Goal: Task Accomplishment & Management: Manage account settings

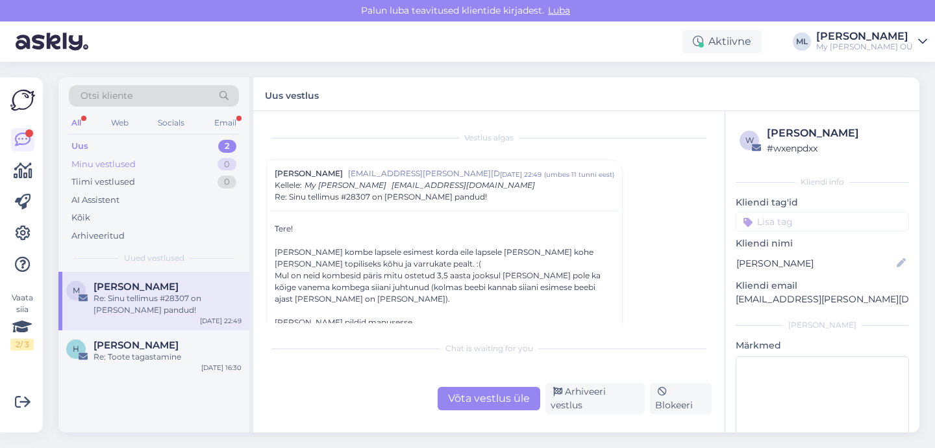
click at [120, 166] on div "Minu vestlused" at bounding box center [103, 164] width 64 height 13
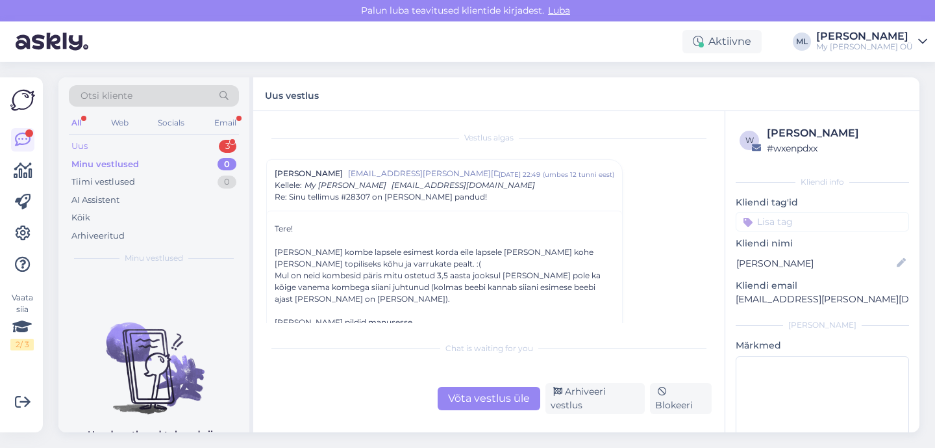
click at [95, 146] on div "Uus 3" at bounding box center [154, 146] width 170 height 18
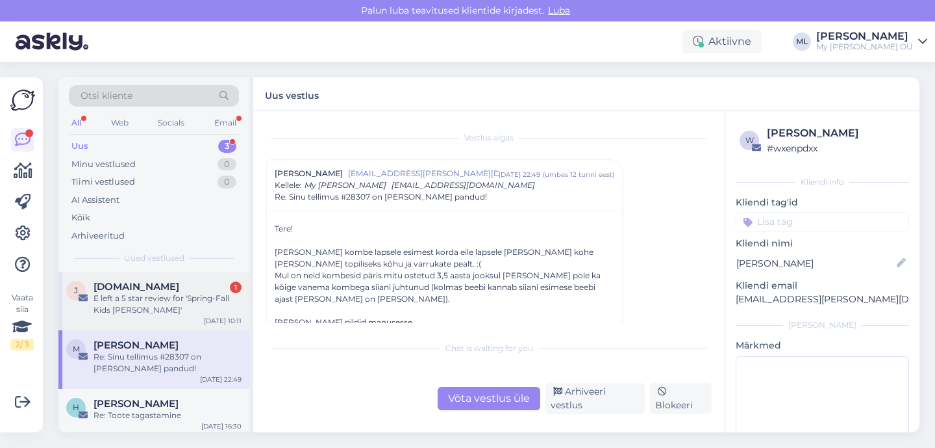
click at [151, 308] on div "E left a 5 star review for 'Spring-Fall Kids [PERSON_NAME]'" at bounding box center [168, 303] width 148 height 23
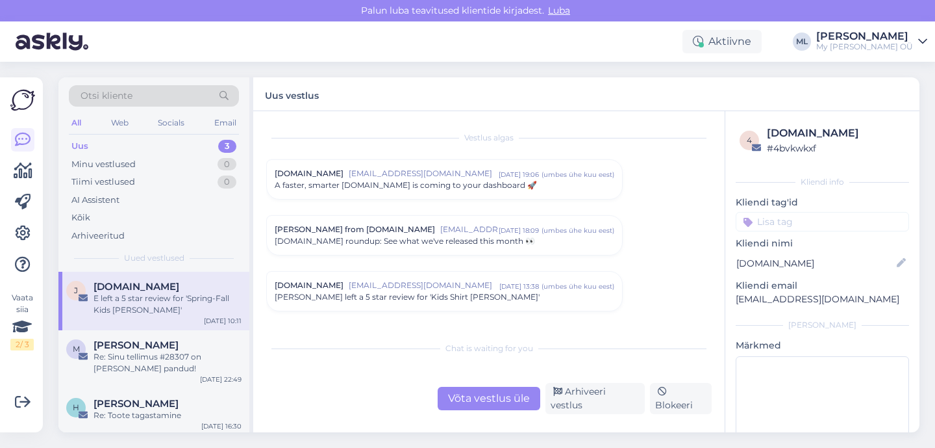
scroll to position [5453, 0]
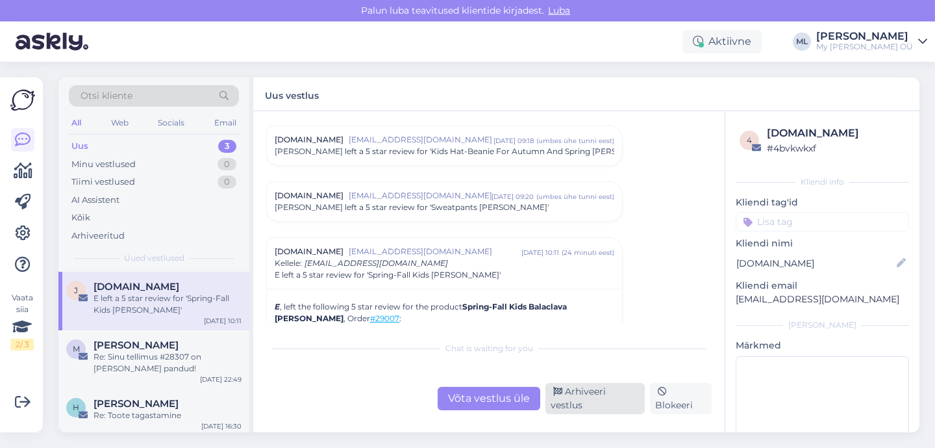
click at [568, 404] on div "Arhiveeri vestlus" at bounding box center [595, 398] width 99 height 31
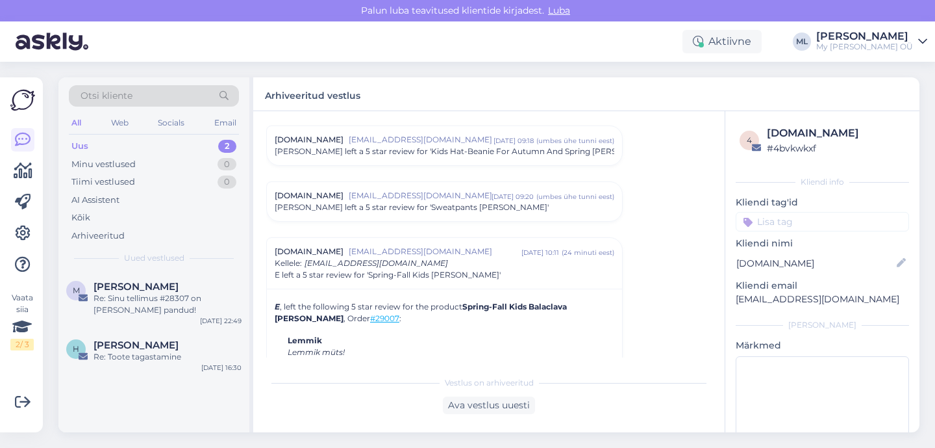
scroll to position [5566, 0]
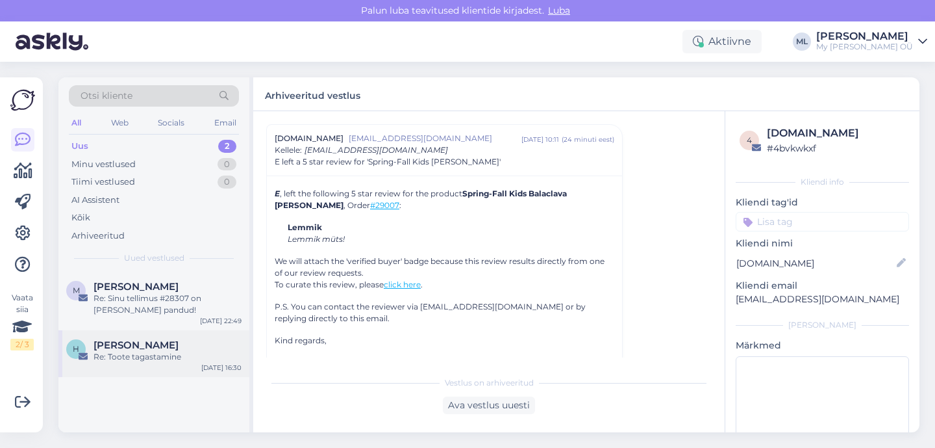
click at [165, 352] on div "Re: Toote tagastamine" at bounding box center [168, 357] width 148 height 12
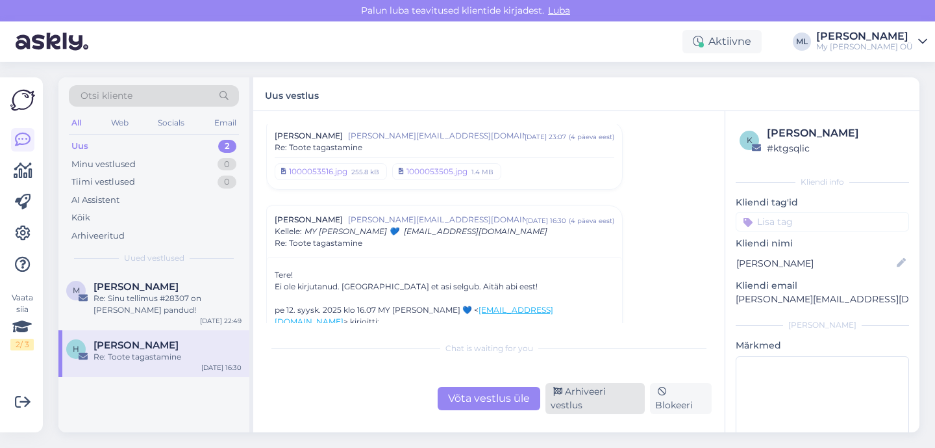
click at [587, 409] on div "Arhiveeri vestlus" at bounding box center [595, 398] width 99 height 31
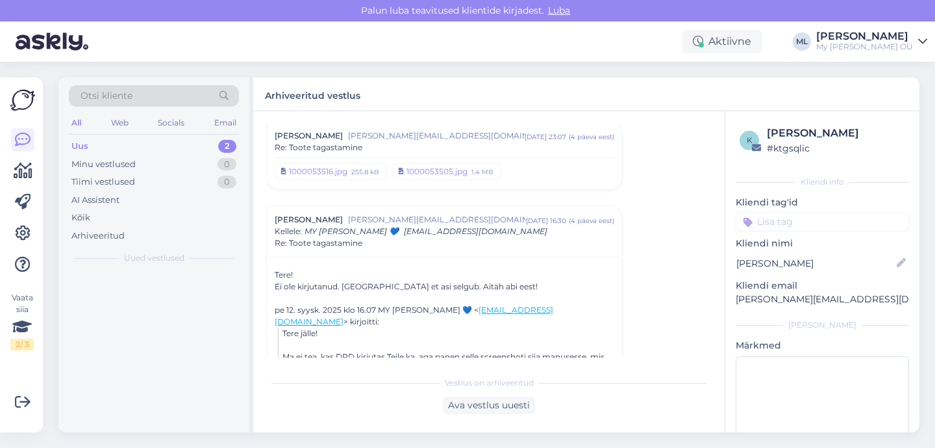
scroll to position [566, 0]
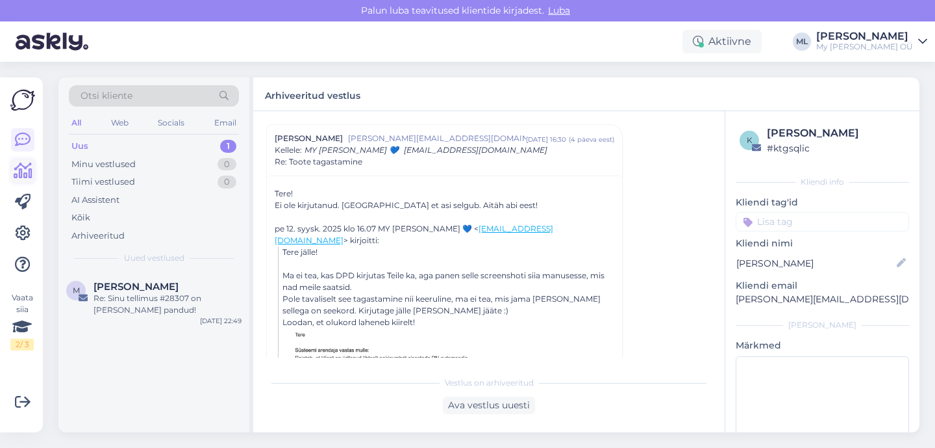
click at [23, 164] on icon at bounding box center [23, 171] width 19 height 16
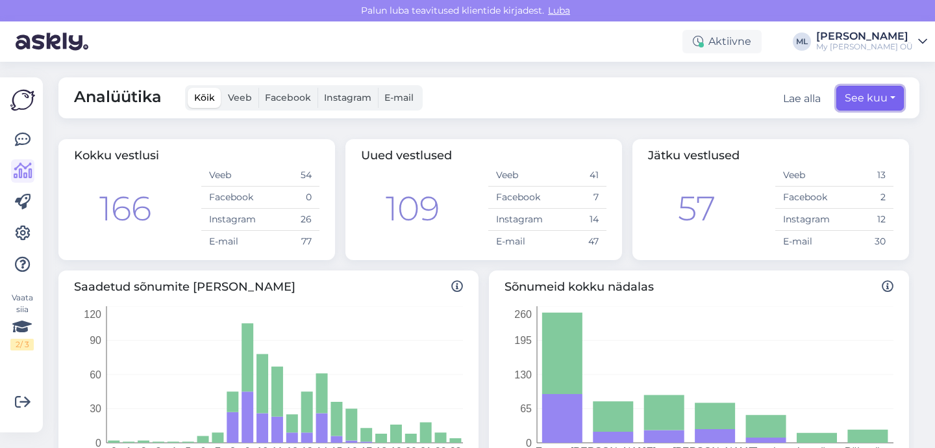
click at [868, 101] on button "See kuu" at bounding box center [871, 98] width 68 height 25
select select "8"
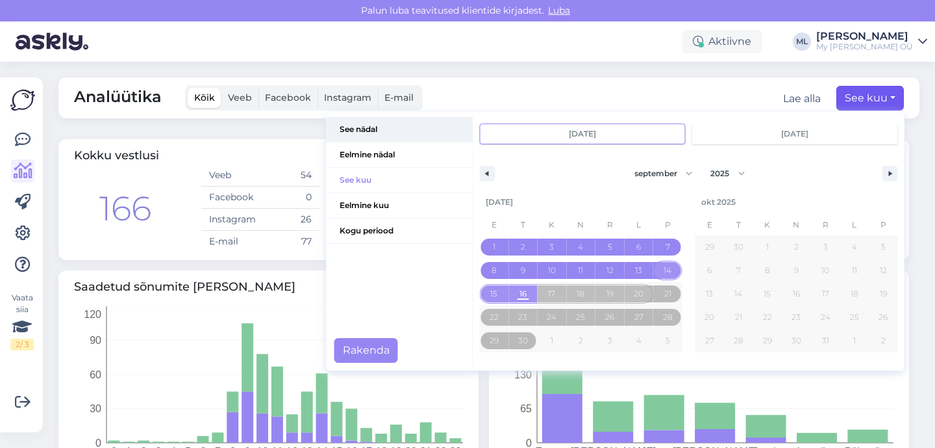
click at [377, 131] on span "See nädal" at bounding box center [400, 129] width 146 height 25
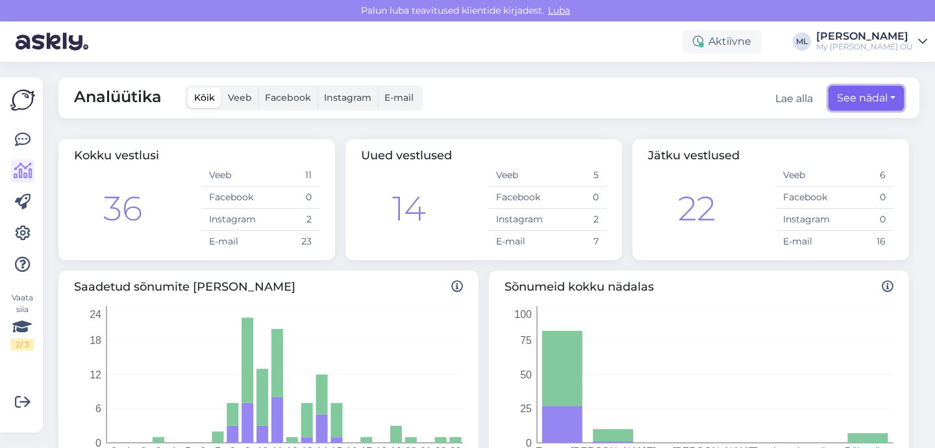
click at [857, 105] on button "See nädal" at bounding box center [866, 98] width 75 height 25
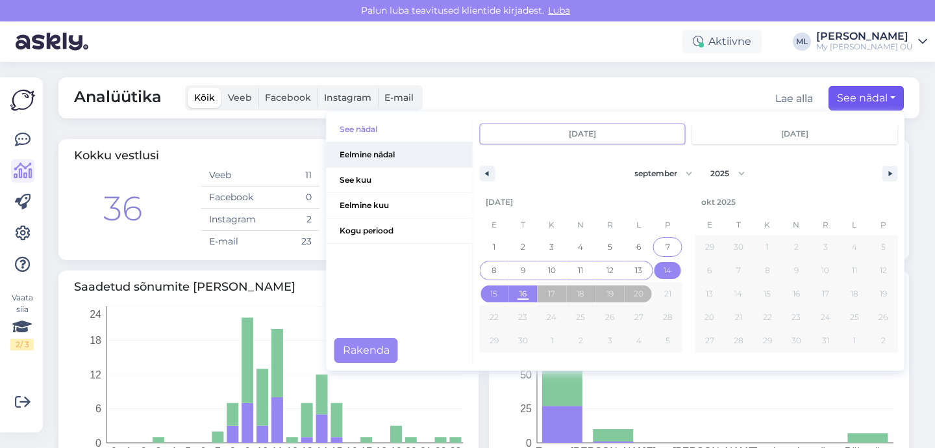
click at [419, 160] on span "Eelmine nädal" at bounding box center [400, 154] width 146 height 25
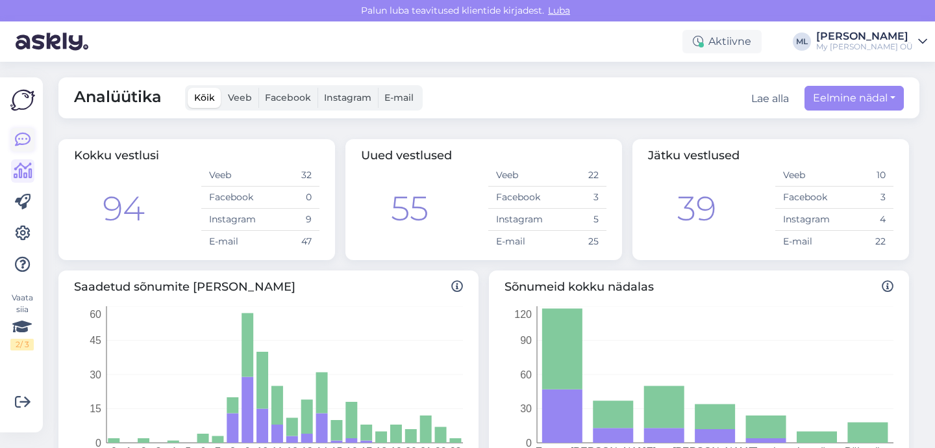
click at [24, 145] on icon at bounding box center [23, 140] width 16 height 16
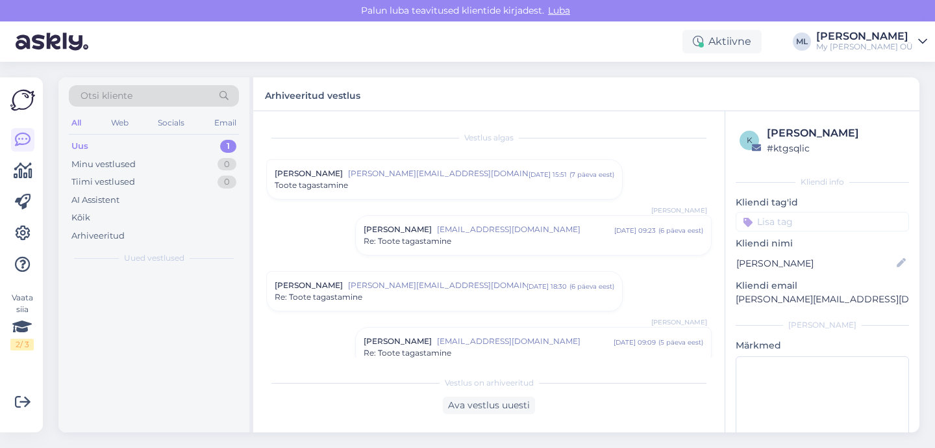
scroll to position [458, 0]
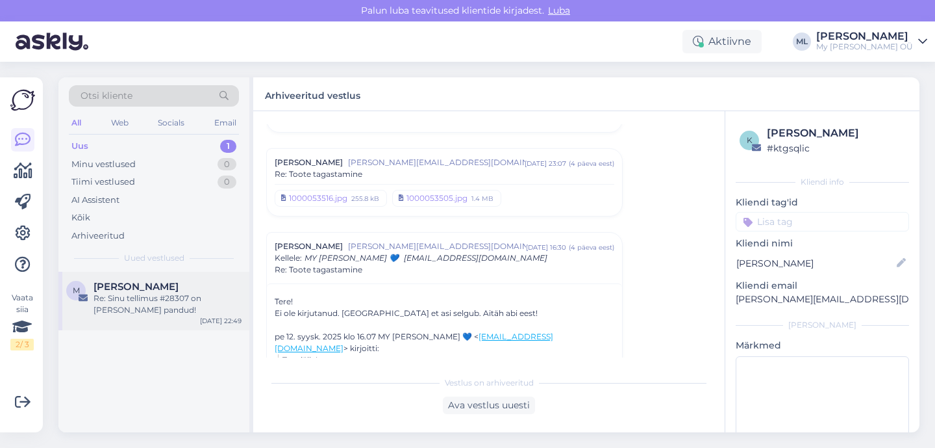
click at [203, 301] on div "Re: Sinu tellimus #28307 on [PERSON_NAME] pandud!" at bounding box center [168, 303] width 148 height 23
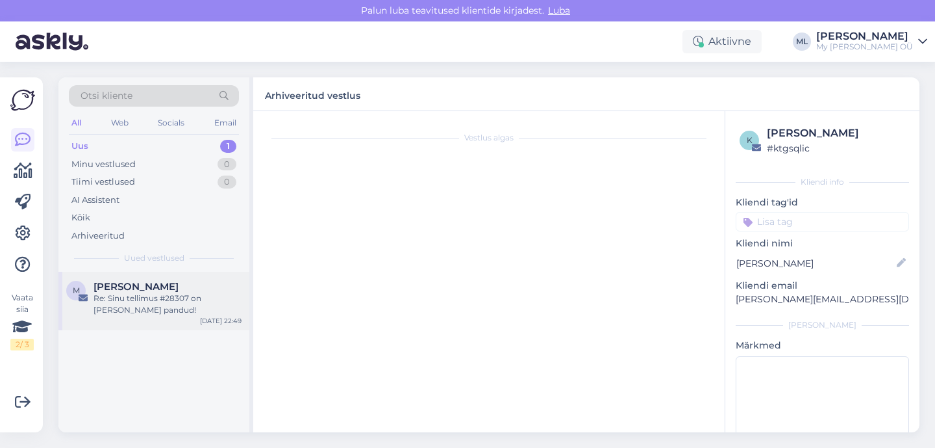
scroll to position [0, 0]
